Goal: Task Accomplishment & Management: Manage account settings

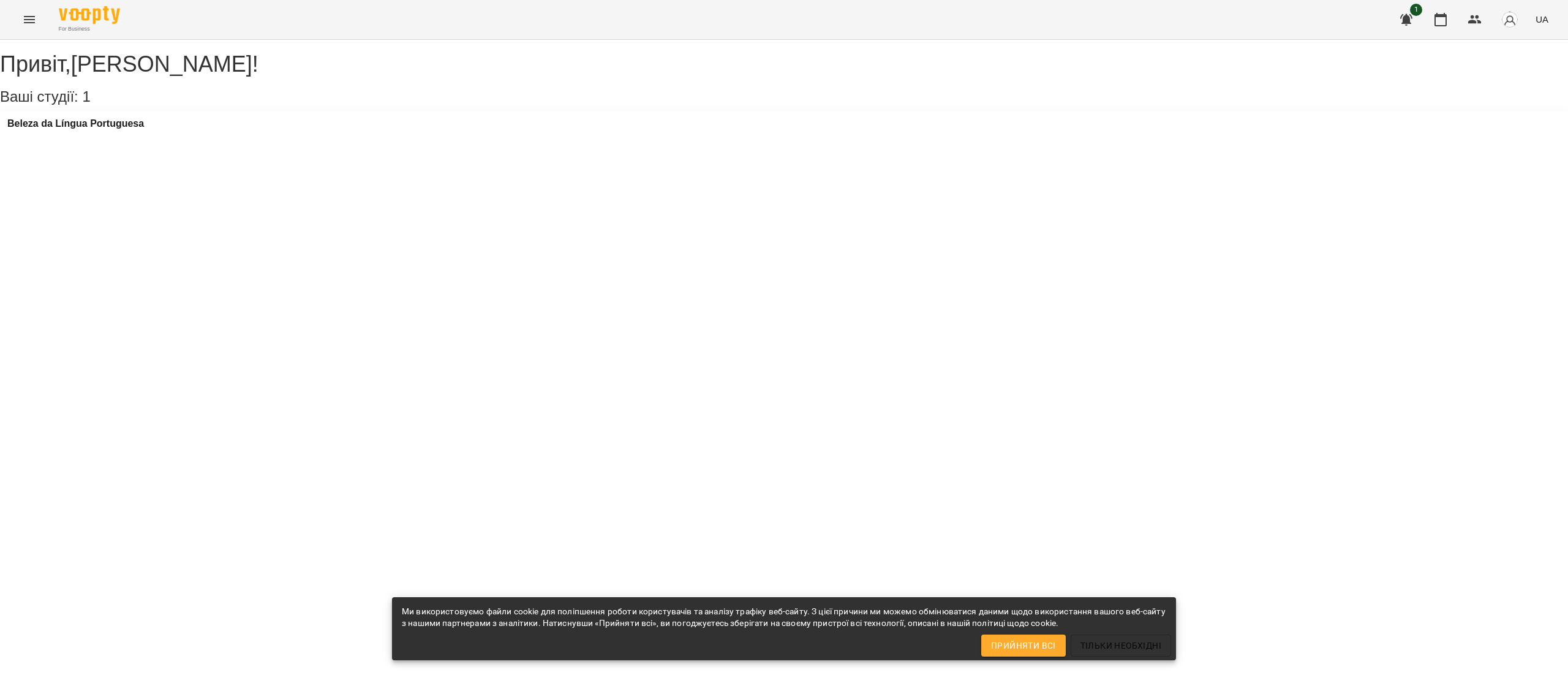
click at [125, 137] on div "Beleza da Língua Portuguesa" at bounding box center [75, 127] width 137 height 18
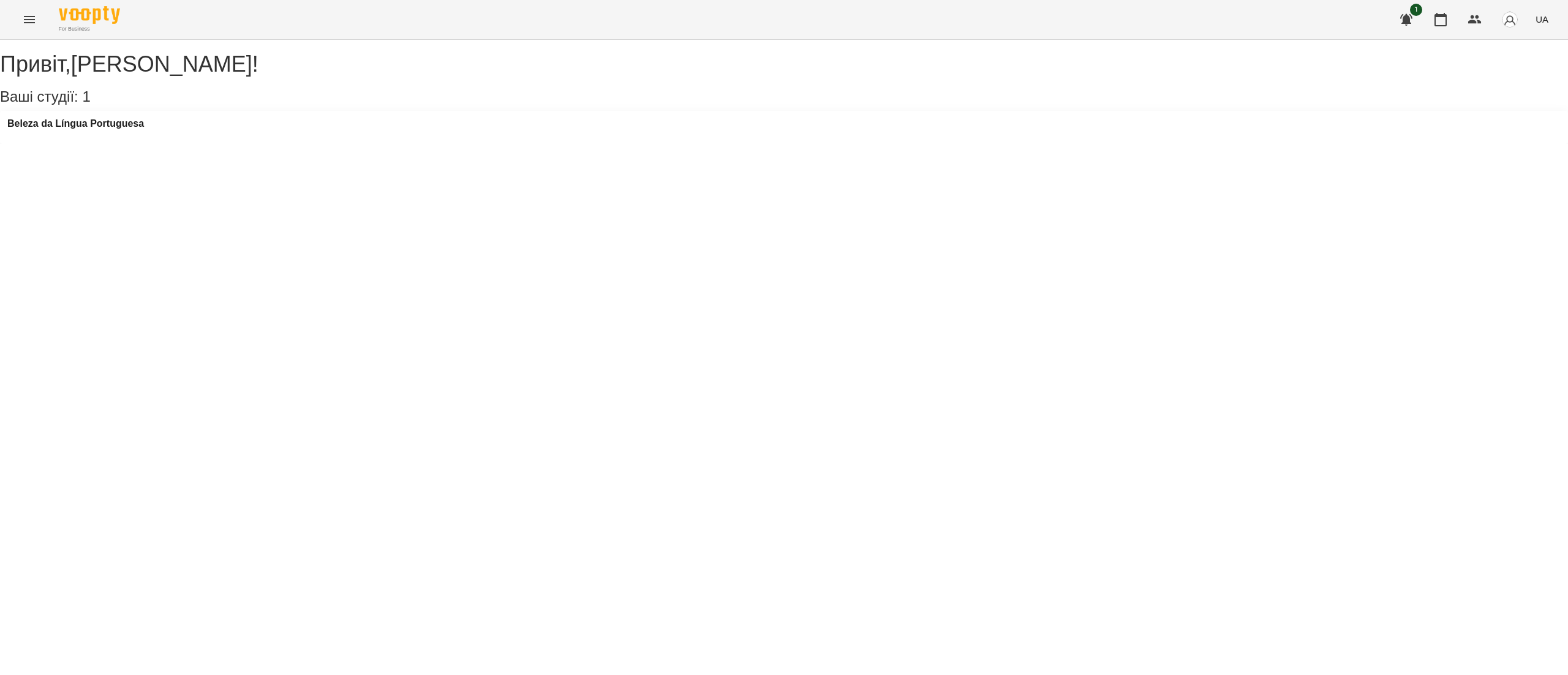
click at [125, 137] on div "Beleza da Língua Portuguesa" at bounding box center [75, 127] width 137 height 18
click at [125, 129] on h3 "Beleza da Língua Portuguesa" at bounding box center [75, 123] width 137 height 11
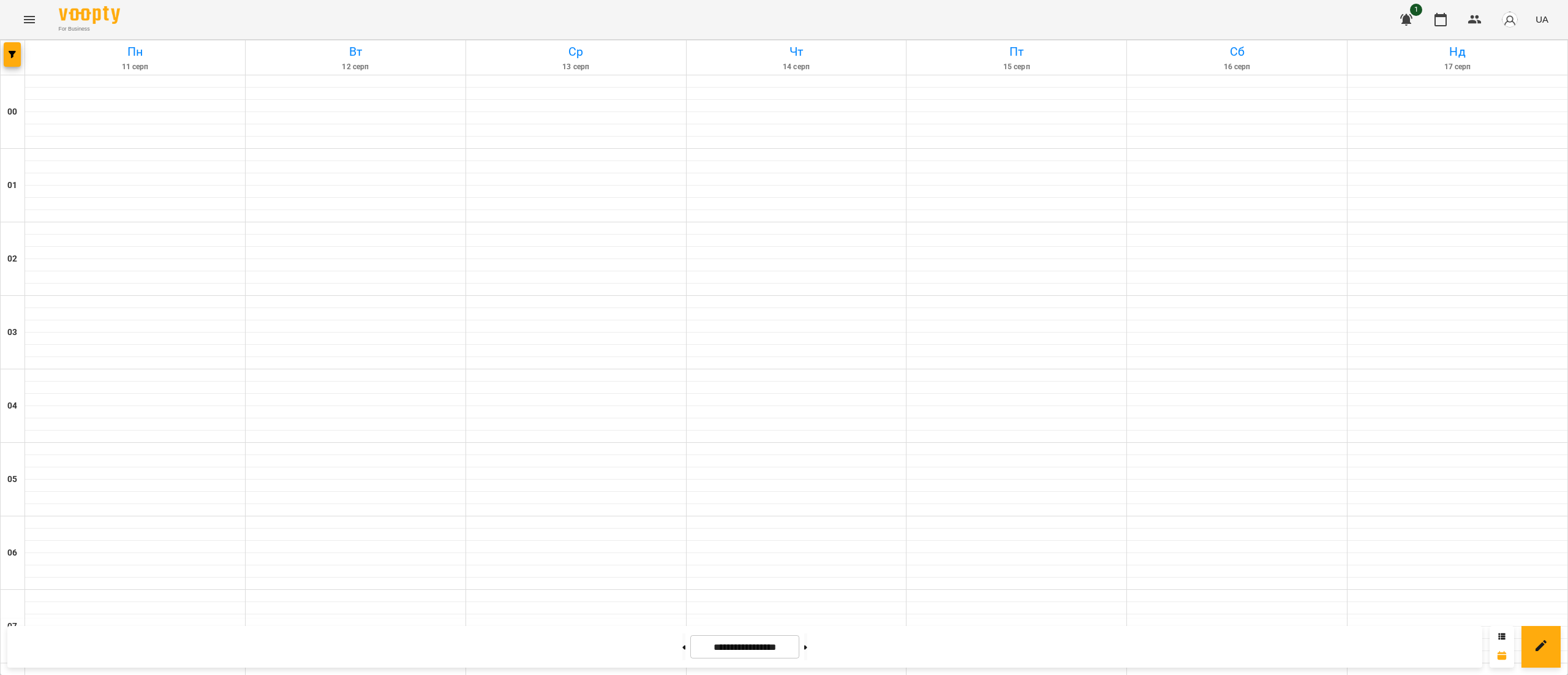
scroll to position [570, 0]
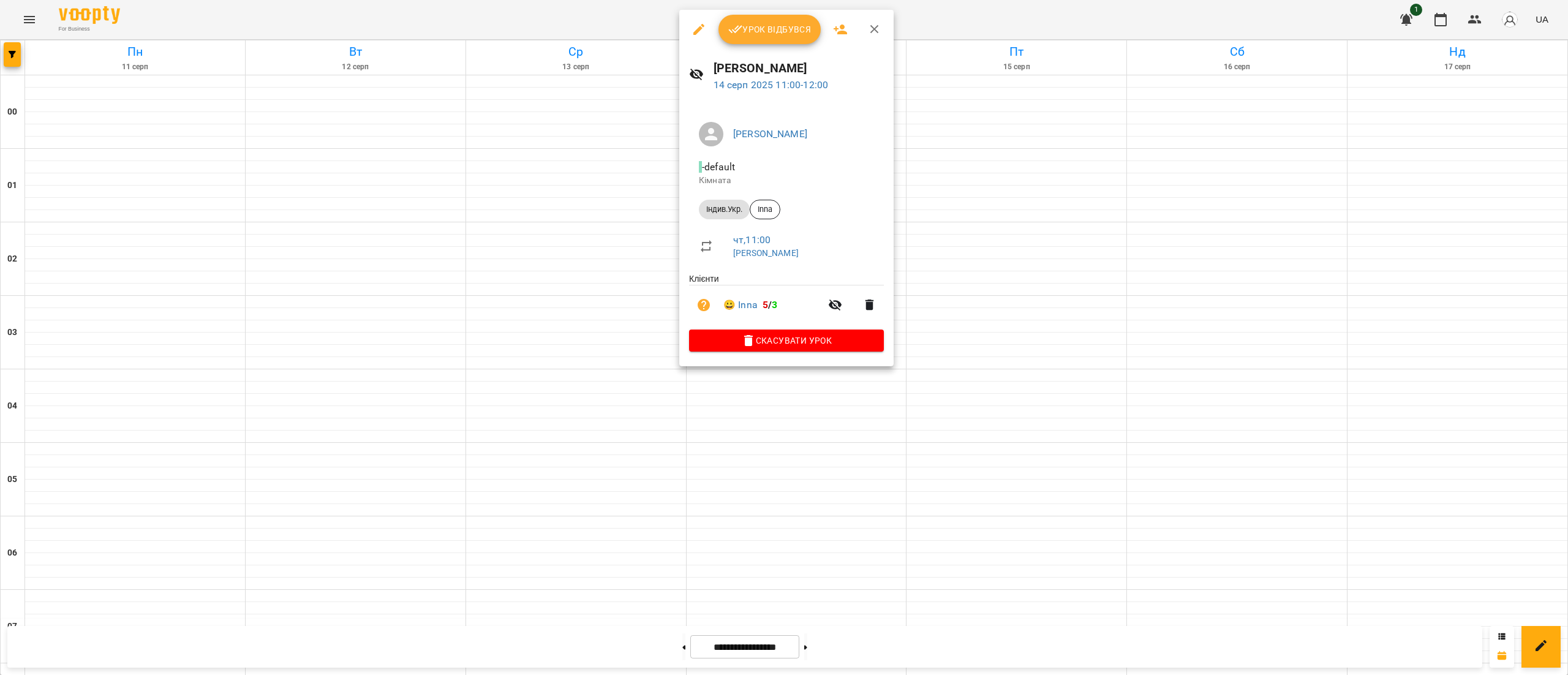
click at [782, 42] on button "Урок відбувся" at bounding box center [770, 29] width 103 height 29
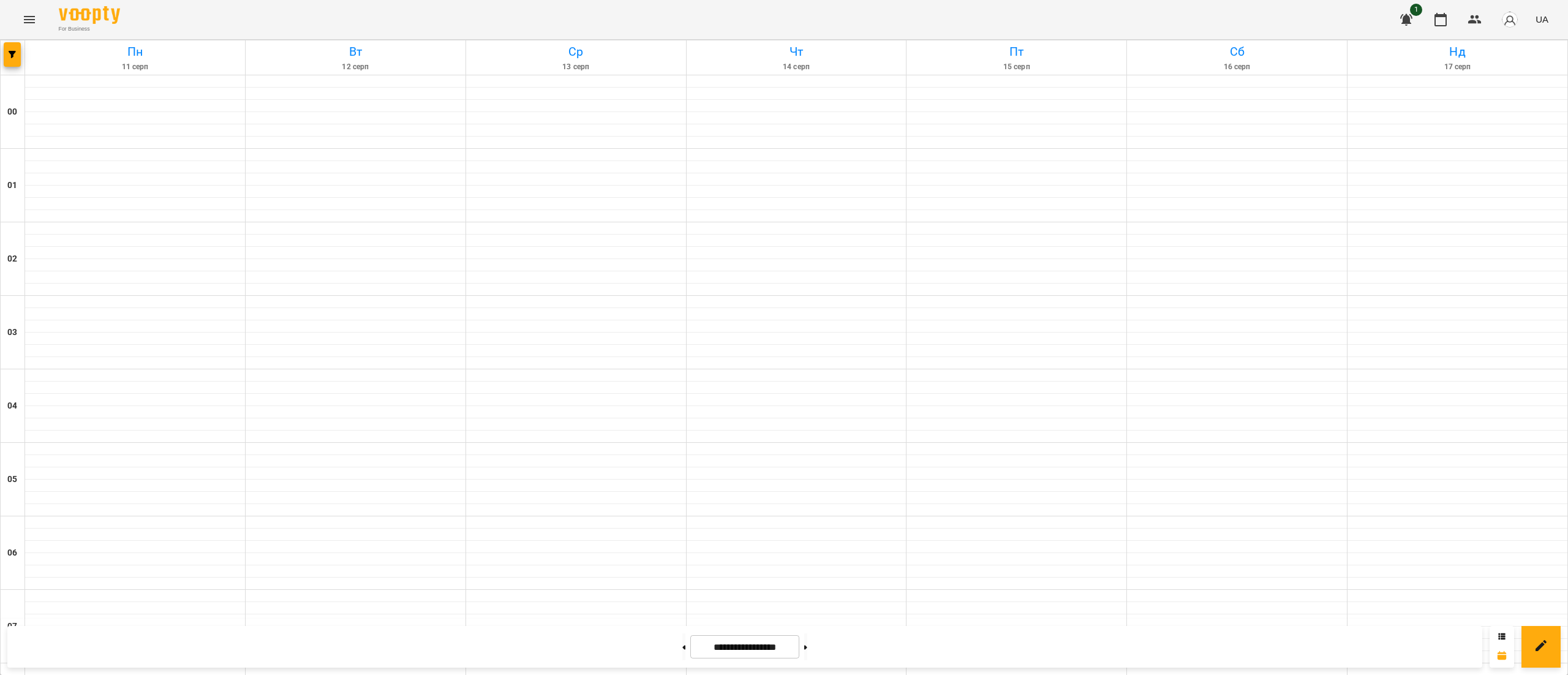
scroll to position [529, 0]
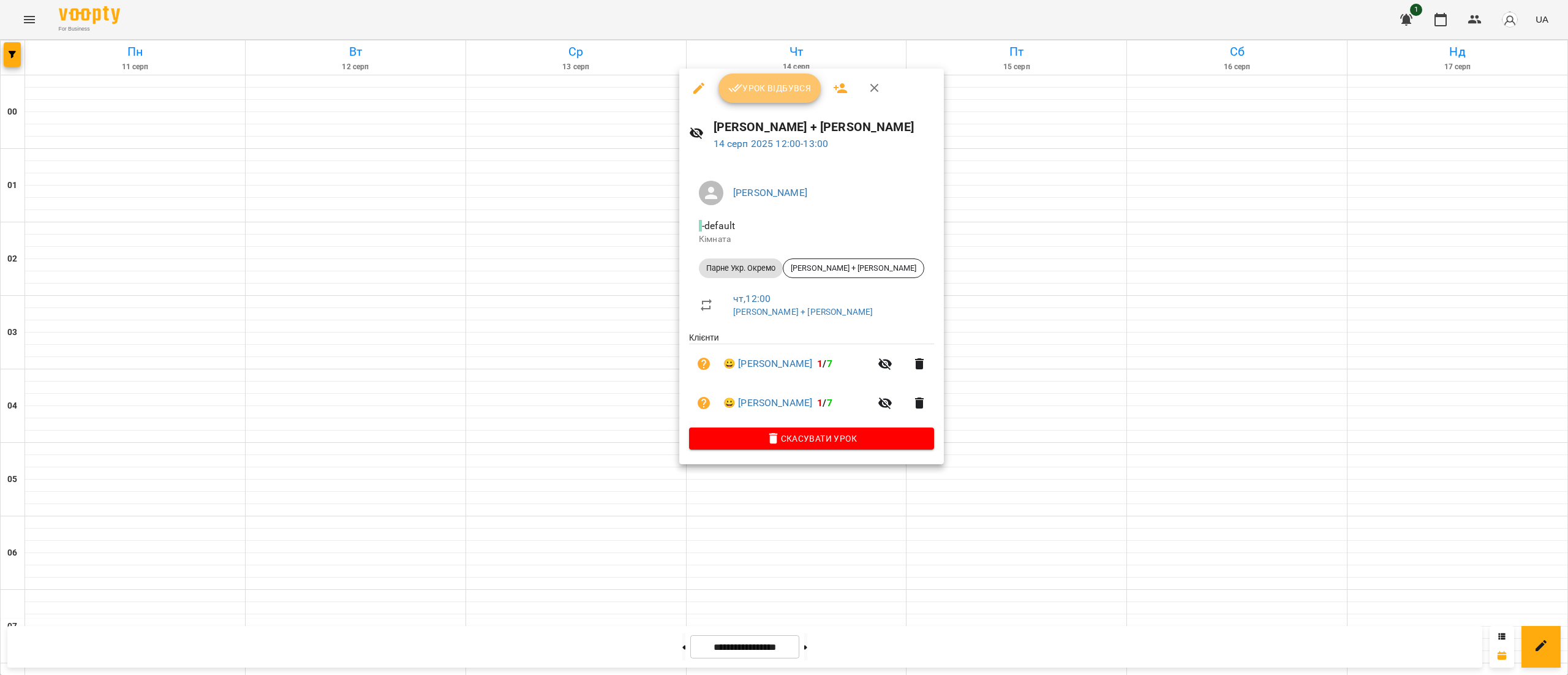
click at [786, 88] on span "Урок відбувся" at bounding box center [770, 88] width 83 height 15
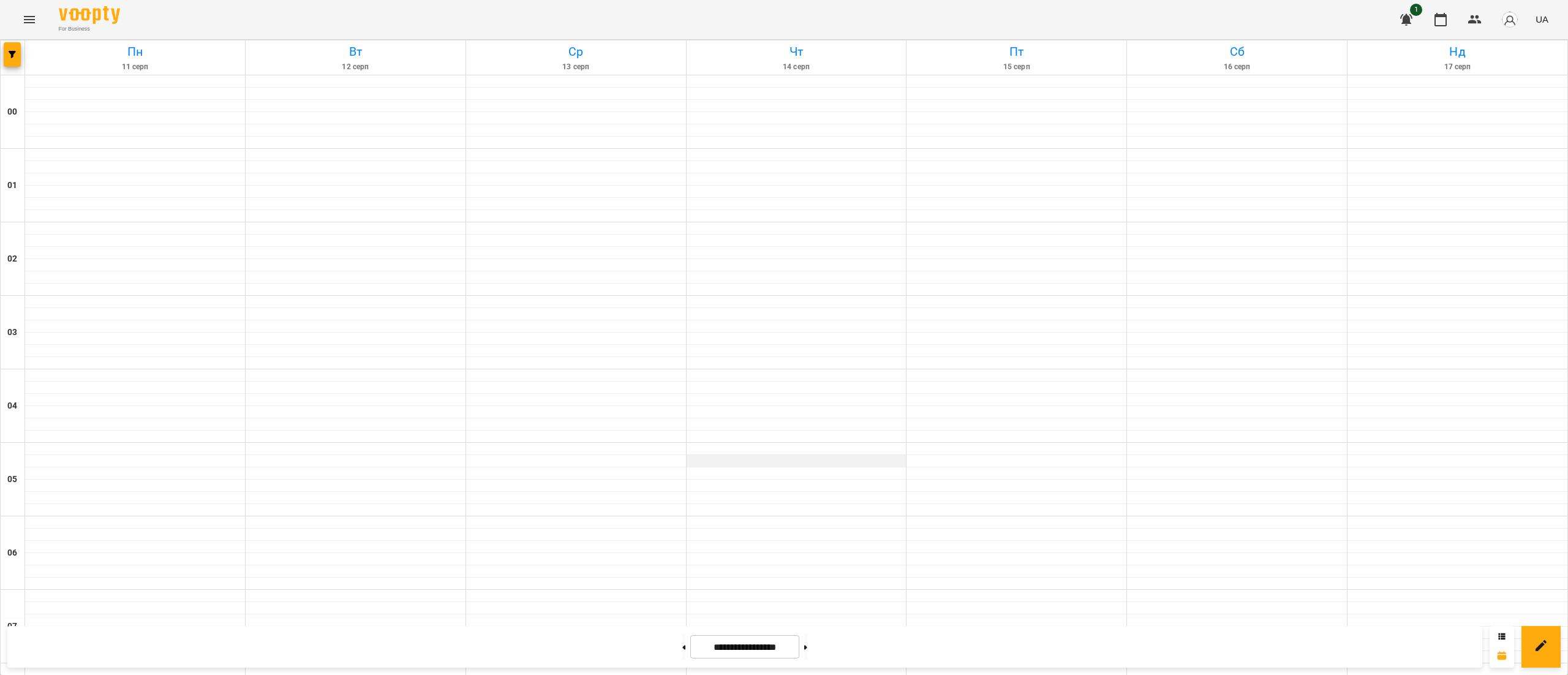
scroll to position [520, 0]
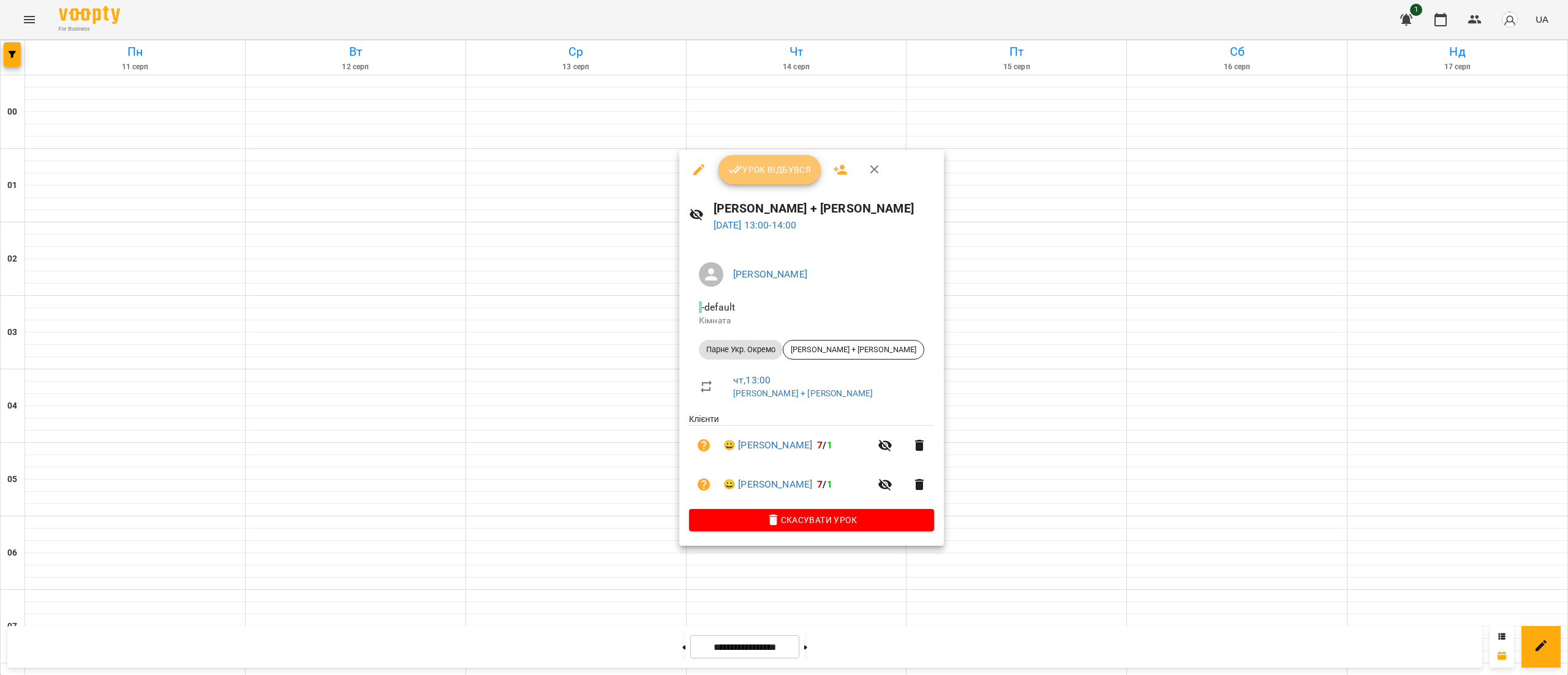
click at [782, 168] on span "Урок відбувся" at bounding box center [770, 169] width 83 height 15
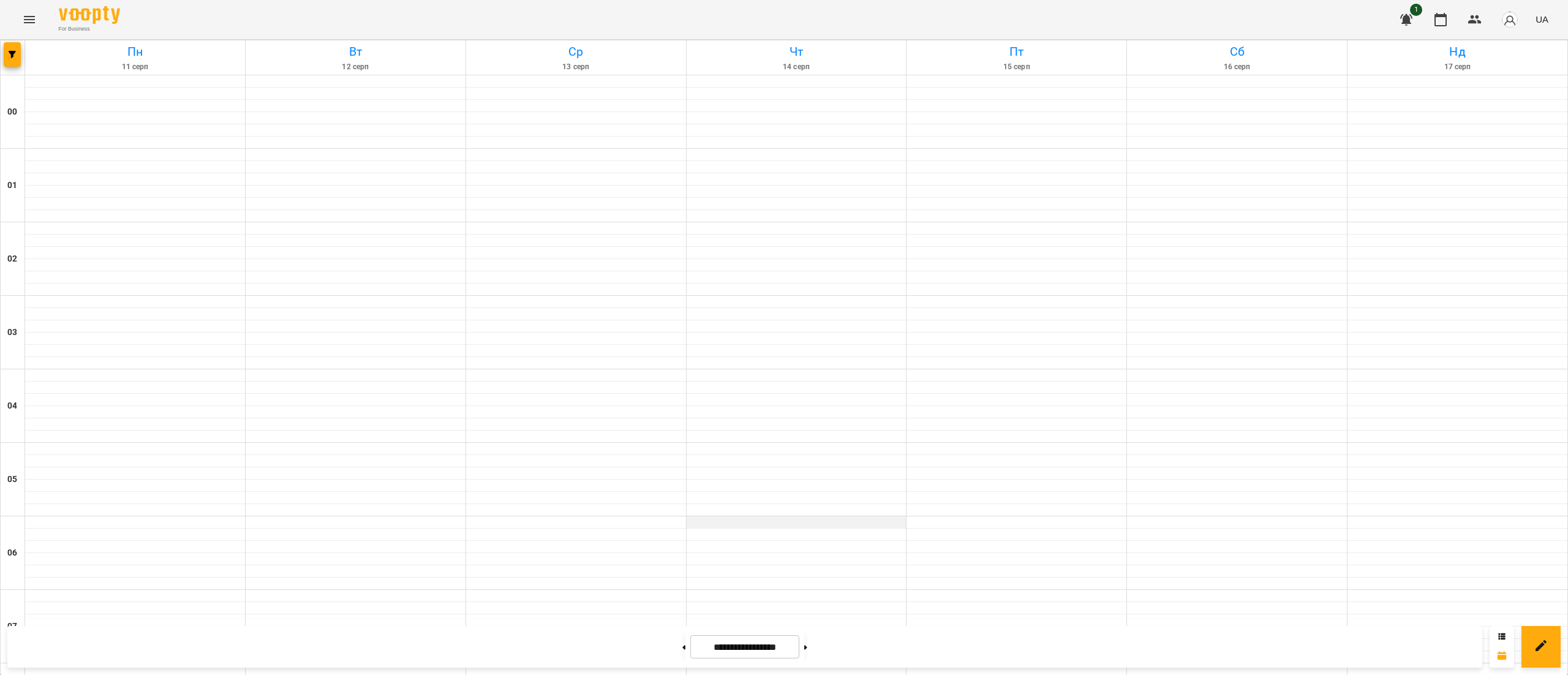
scroll to position [987, 0]
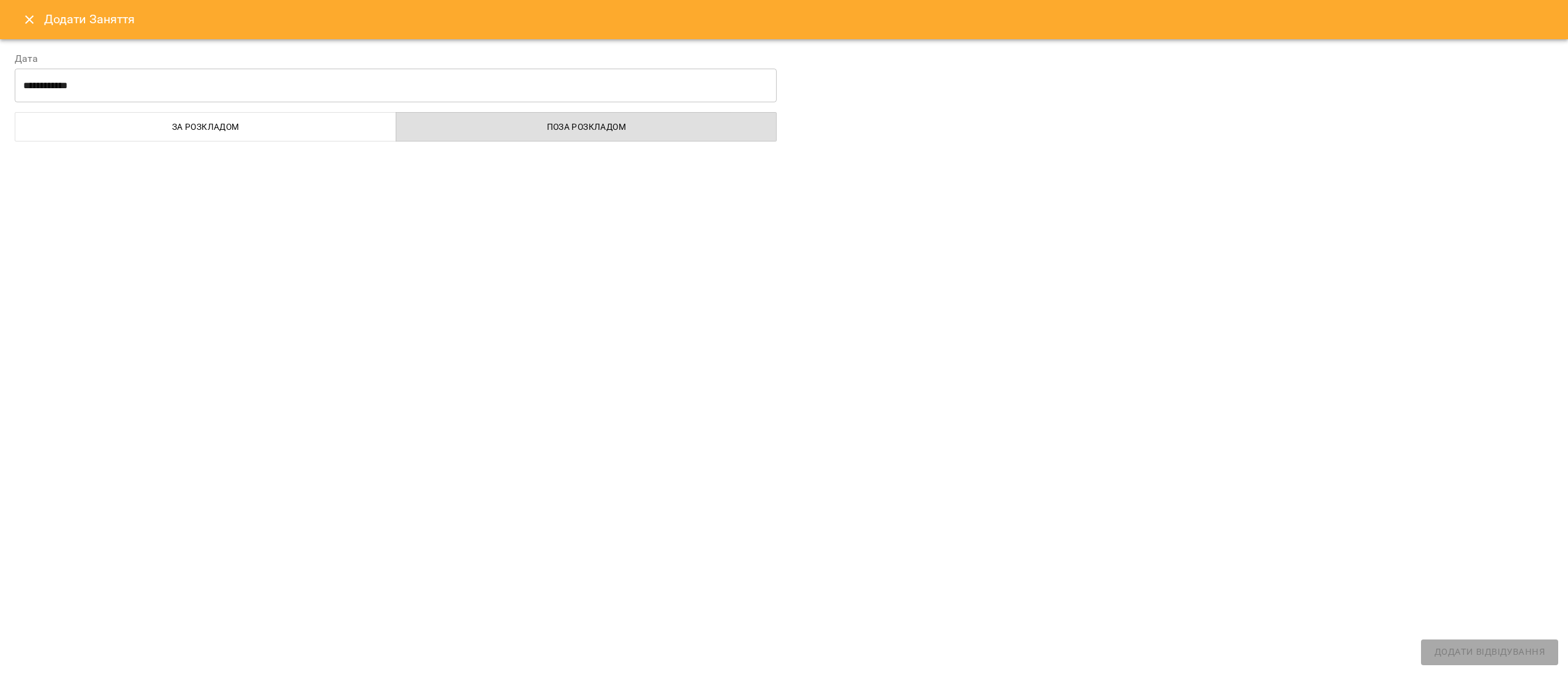
select select "**********"
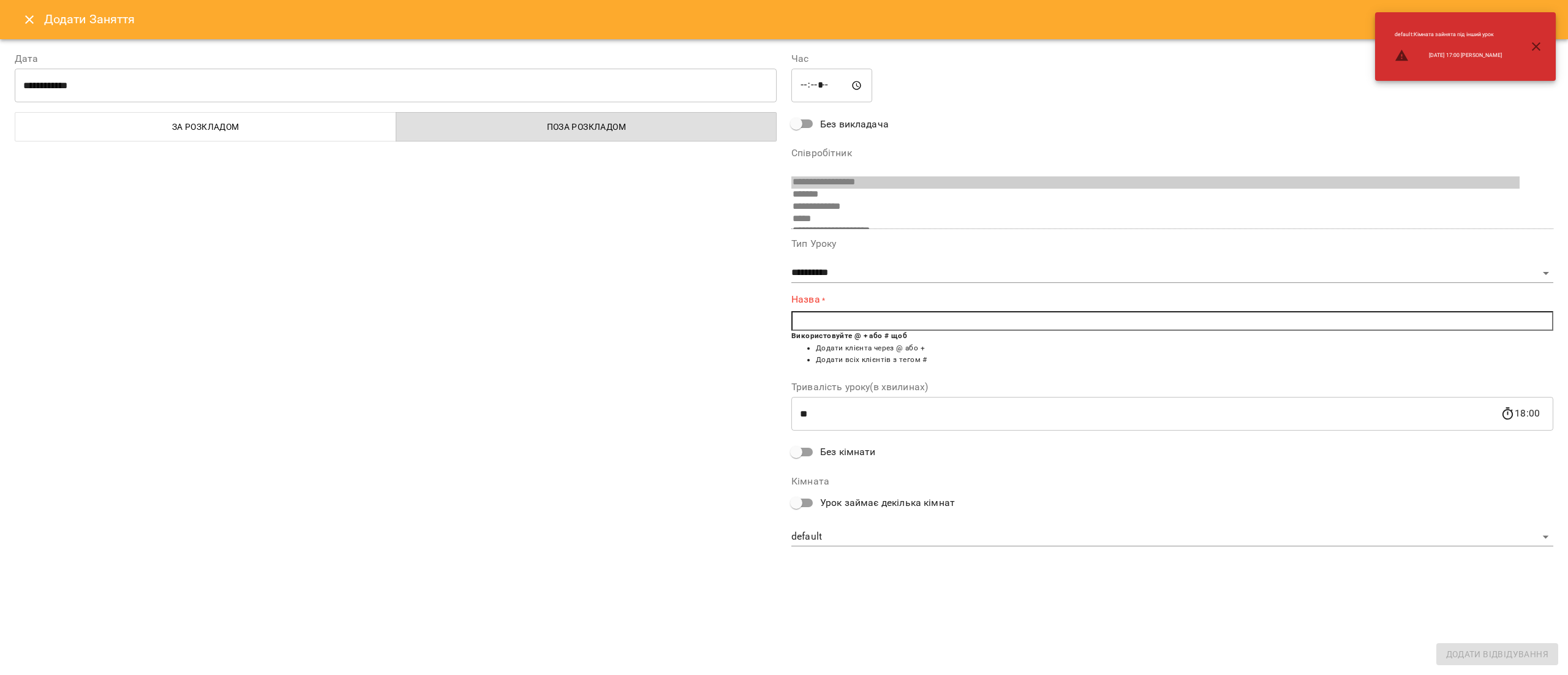
scroll to position [20, 0]
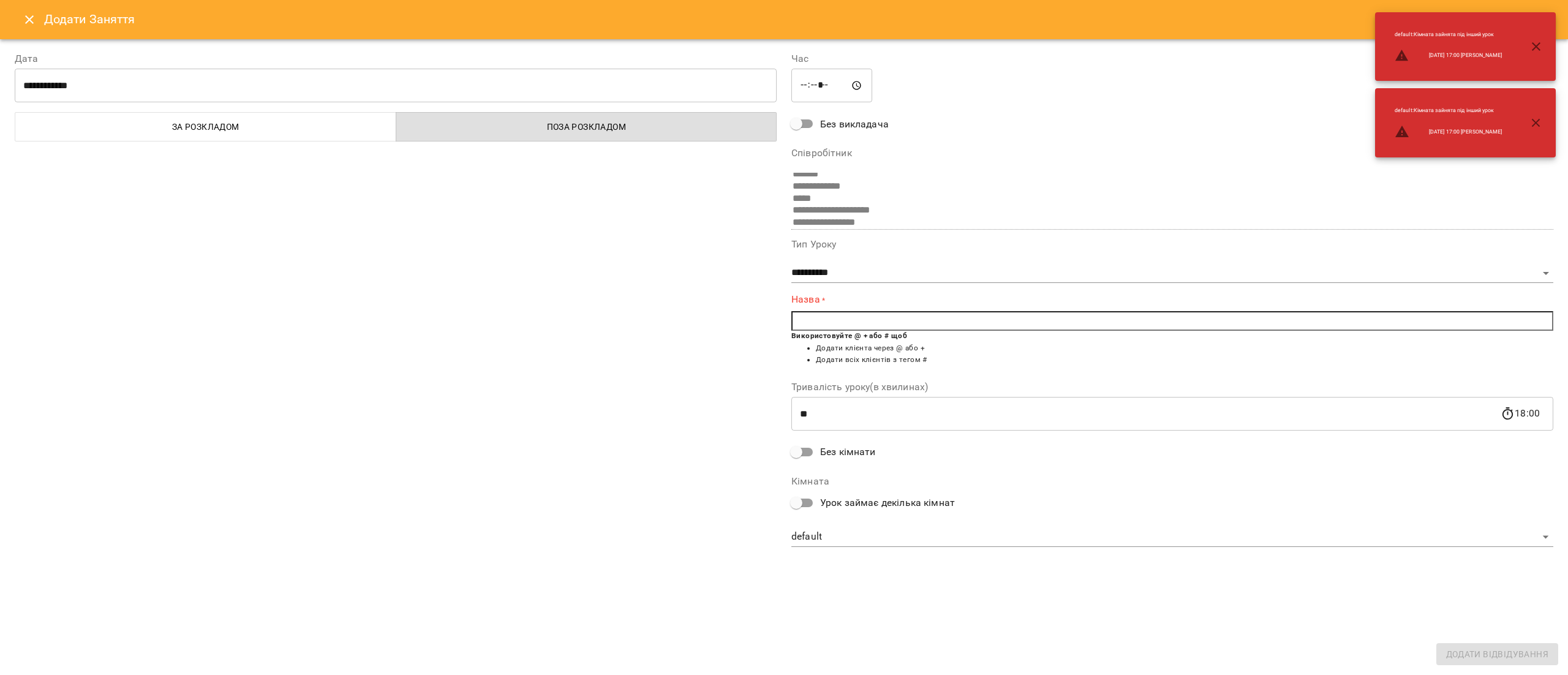
click at [911, 315] on input "text" at bounding box center [1172, 321] width 762 height 20
click at [890, 322] on span "[PERSON_NAME]" at bounding box center [888, 322] width 127 height 10
type input "**********"
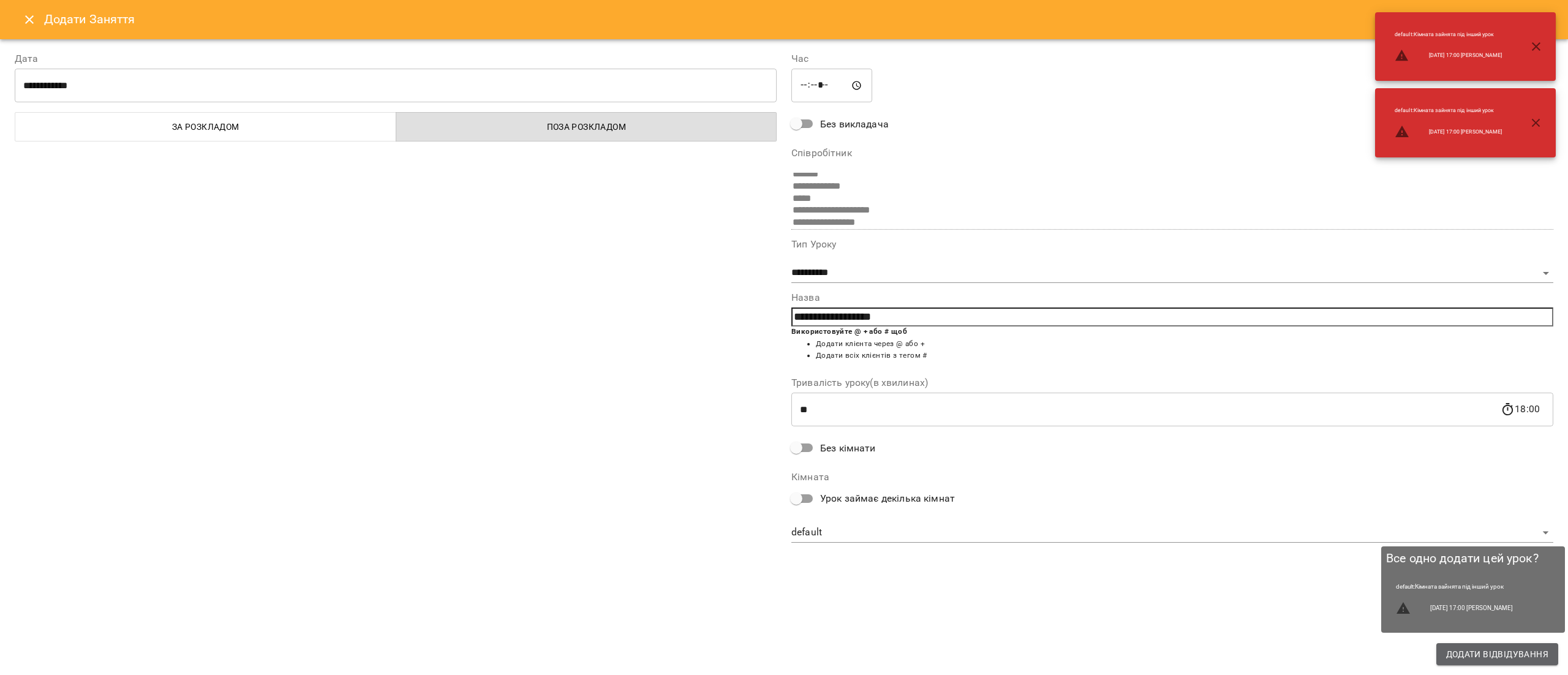
click at [1532, 654] on span "Додати Відвідування" at bounding box center [1497, 654] width 102 height 15
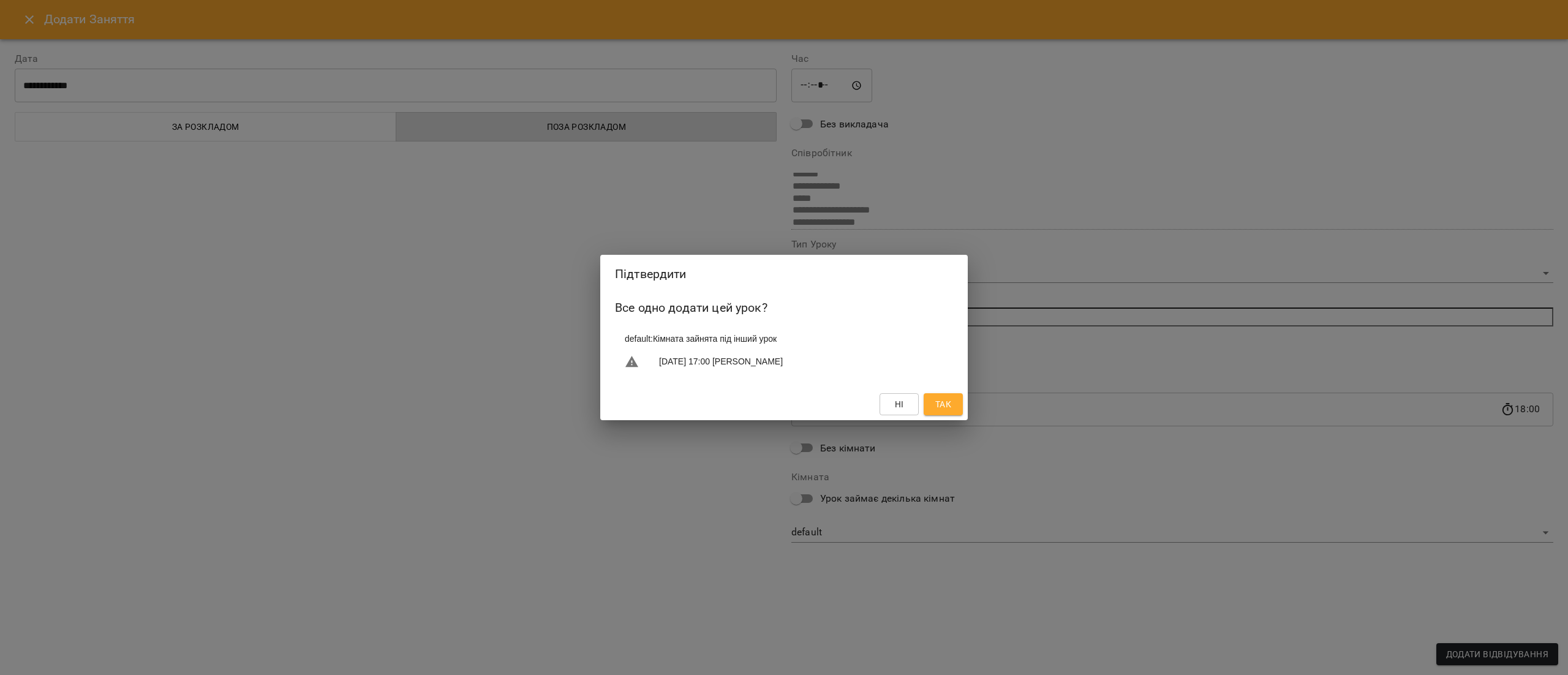
click at [947, 414] on button "Так" at bounding box center [943, 403] width 39 height 22
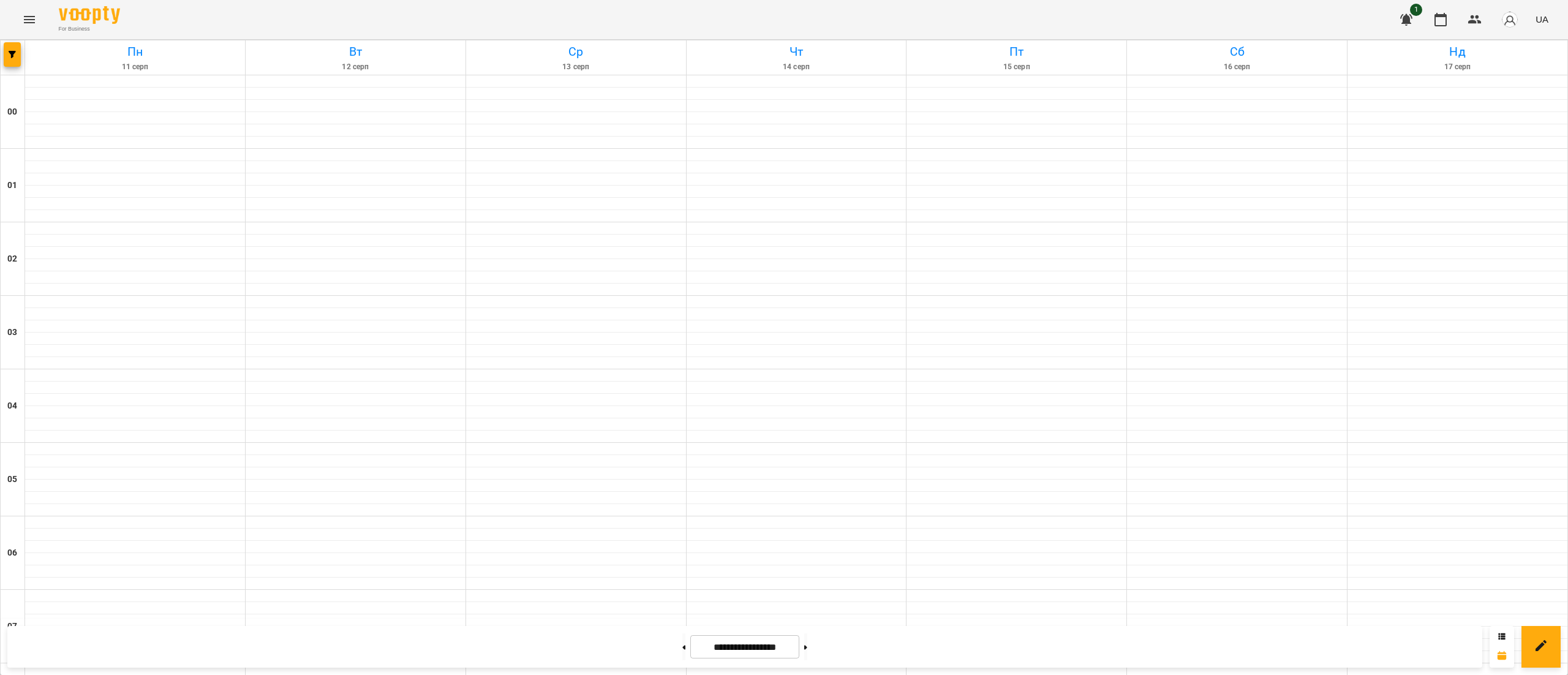
scroll to position [1013, 0]
click at [683, 651] on button at bounding box center [684, 646] width 3 height 27
click at [807, 655] on button at bounding box center [806, 646] width 3 height 27
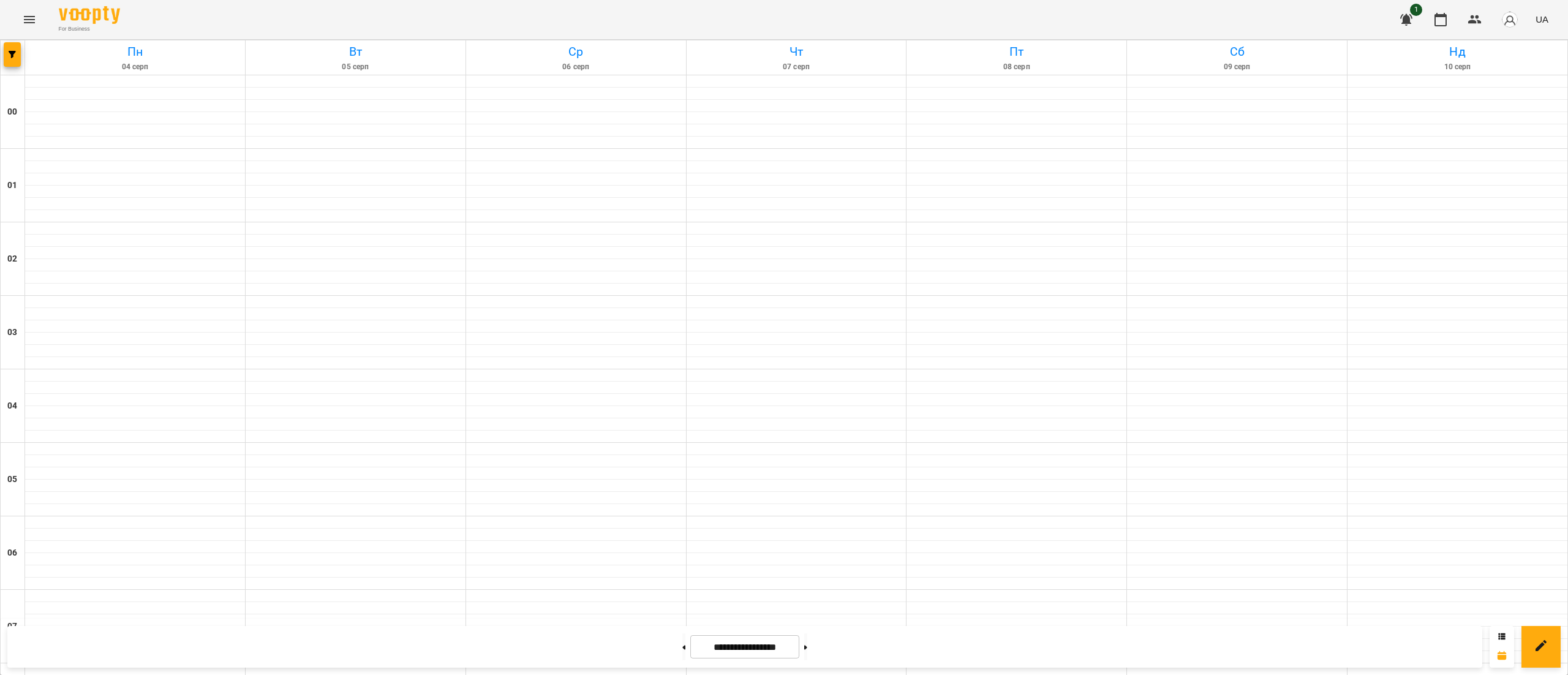
scroll to position [988, 0]
click at [807, 654] on button at bounding box center [806, 646] width 3 height 27
type input "**********"
